Goal: Task Accomplishment & Management: Manage account settings

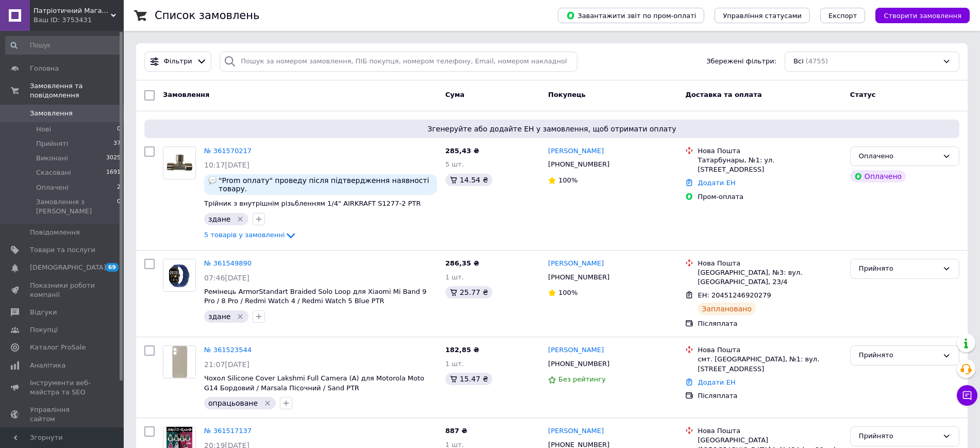
click at [269, 15] on div "Список замовлень" at bounding box center [346, 15] width 382 height 31
